Goal: Task Accomplishment & Management: Manage account settings

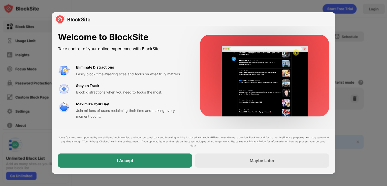
click at [118, 159] on div "I Accept" at bounding box center [125, 160] width 16 height 5
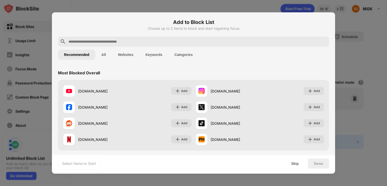
click at [154, 41] on input "text" at bounding box center [197, 42] width 259 height 6
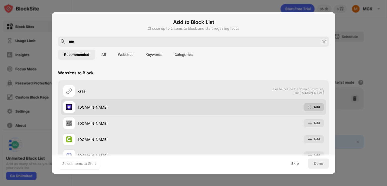
type input "****"
click at [312, 103] on div "Add" at bounding box center [313, 107] width 20 height 8
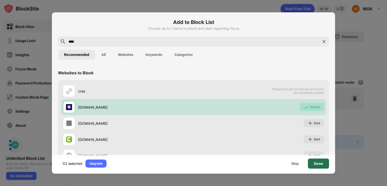
click at [322, 160] on div "Done" at bounding box center [318, 163] width 21 height 10
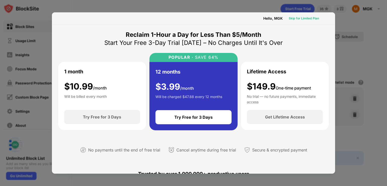
click at [310, 18] on div "Skip for Limited Plan" at bounding box center [304, 18] width 30 height 5
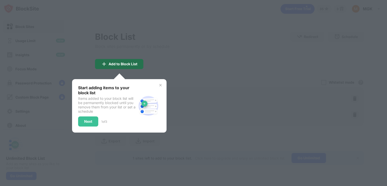
click at [129, 63] on div "Add to Block List" at bounding box center [123, 64] width 29 height 4
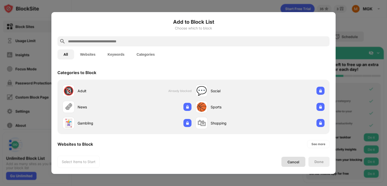
click at [295, 163] on div "Cancel" at bounding box center [293, 162] width 12 height 4
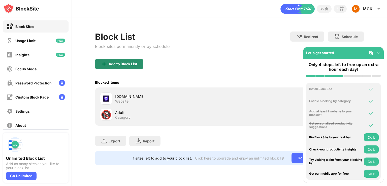
click at [139, 67] on div "Add to Block List" at bounding box center [119, 64] width 48 height 10
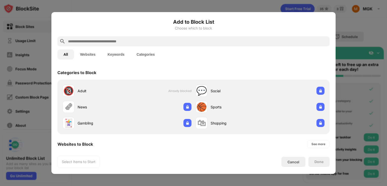
click at [130, 40] on input "text" at bounding box center [197, 41] width 260 height 6
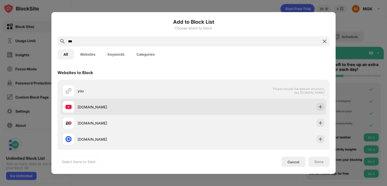
type input "***"
click at [125, 105] on div "[DOMAIN_NAME]" at bounding box center [136, 106] width 116 height 5
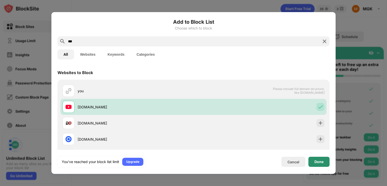
click at [312, 159] on div "Done" at bounding box center [318, 162] width 21 height 10
